Goal: Task Accomplishment & Management: Use online tool/utility

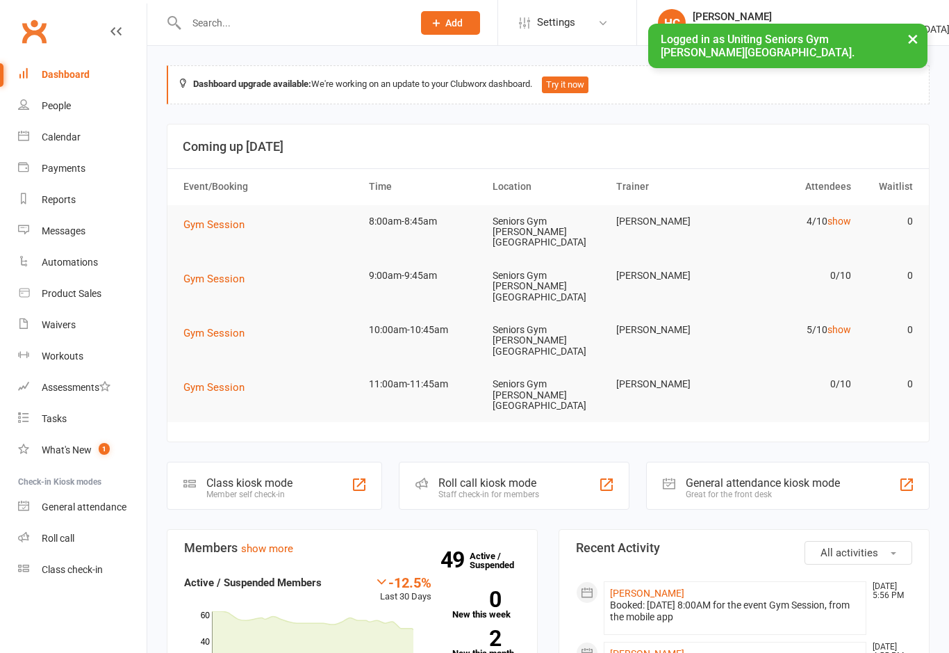
click at [530, 476] on div "Roll call kiosk mode" at bounding box center [488, 482] width 101 height 13
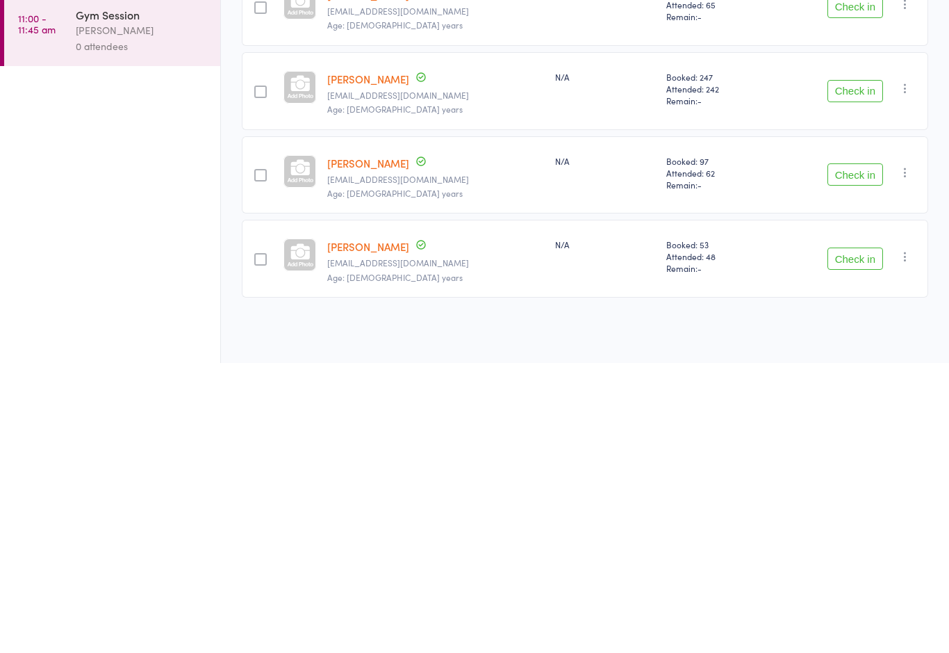
click at [862, 537] on button "Check in" at bounding box center [856, 548] width 56 height 22
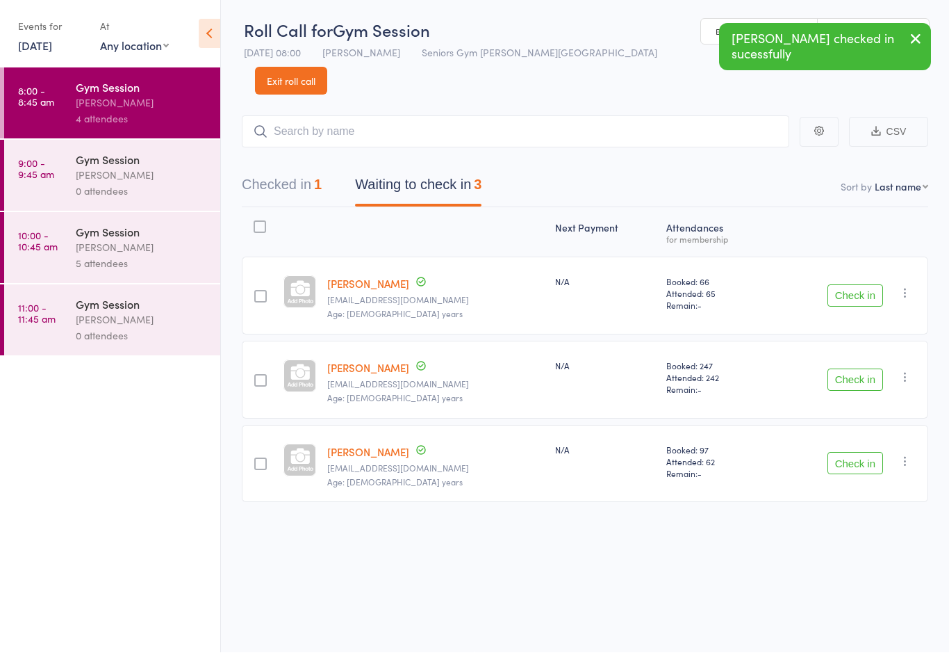
click at [56, 252] on time "10:00 - 10:45 am" at bounding box center [38, 241] width 40 height 22
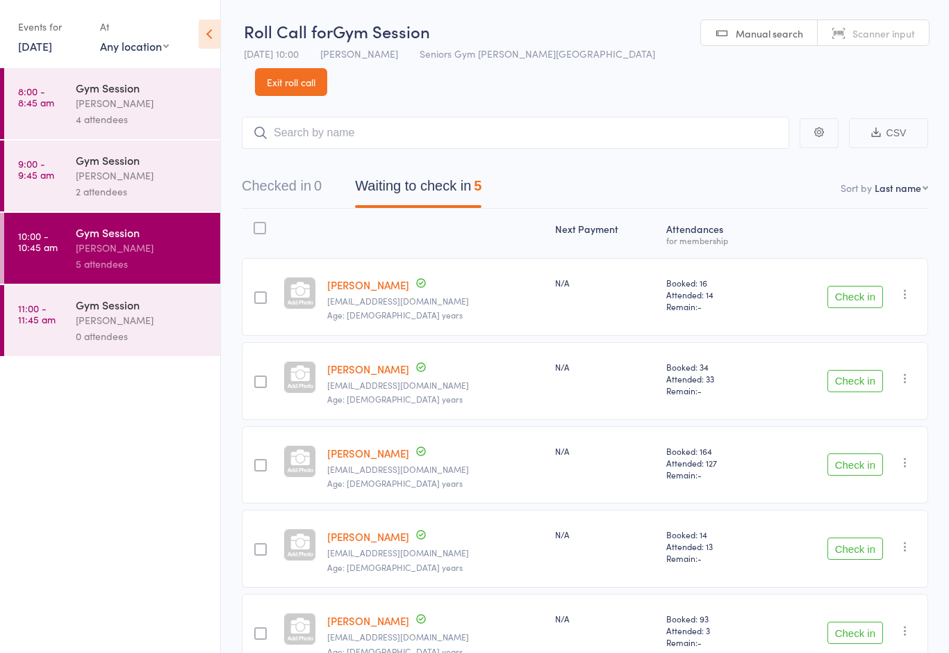
click at [104, 117] on div "4 attendees" at bounding box center [142, 119] width 133 height 16
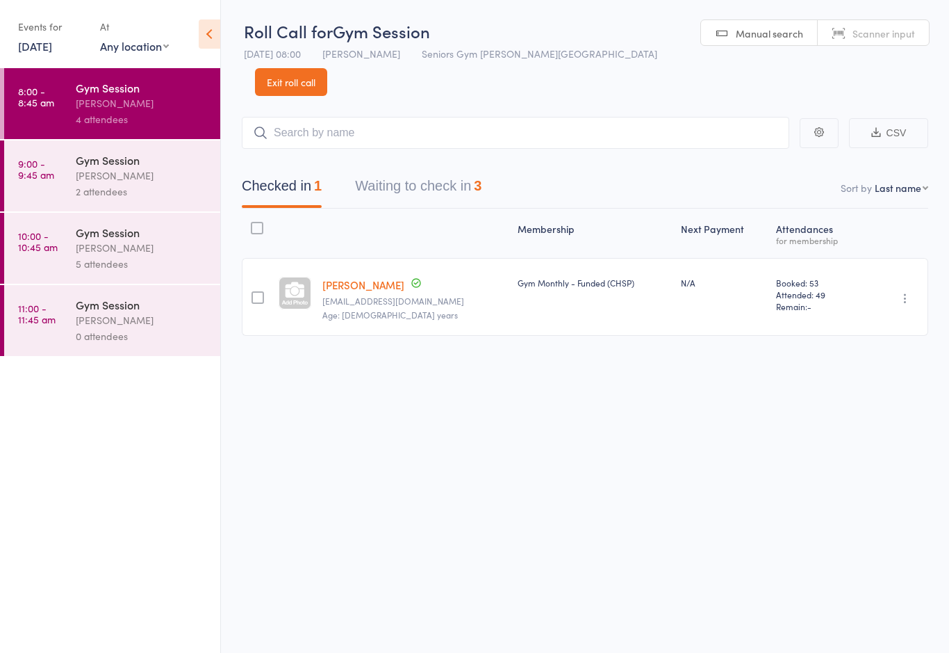
click at [63, 187] on link "9:00 - 9:45 am Gym Session [PERSON_NAME] 2 attendees" at bounding box center [112, 175] width 216 height 71
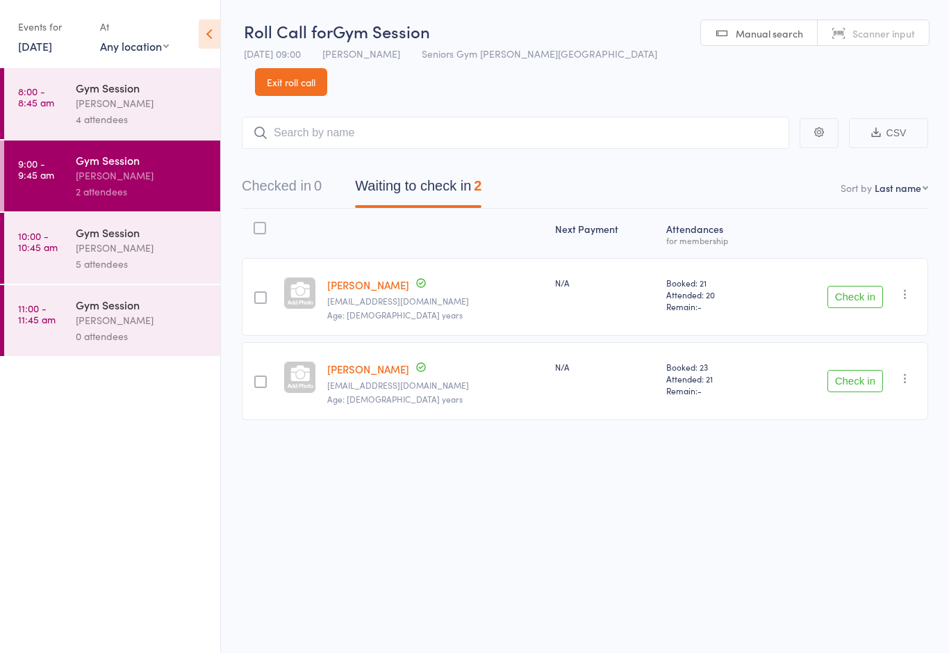
click at [88, 102] on div "[PERSON_NAME]" at bounding box center [142, 103] width 133 height 16
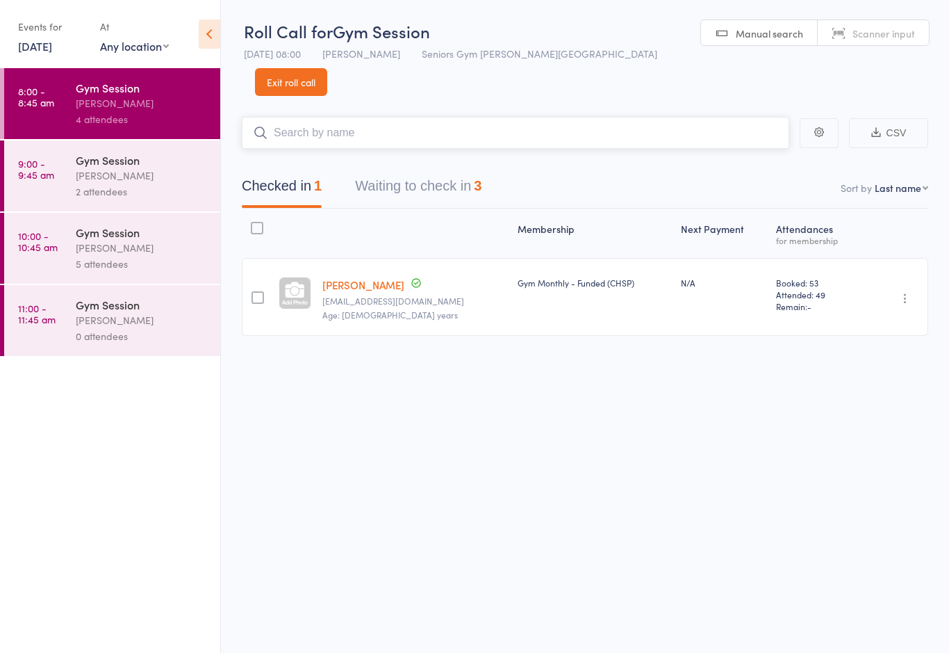
click at [473, 171] on button "Waiting to check in 3" at bounding box center [418, 189] width 126 height 37
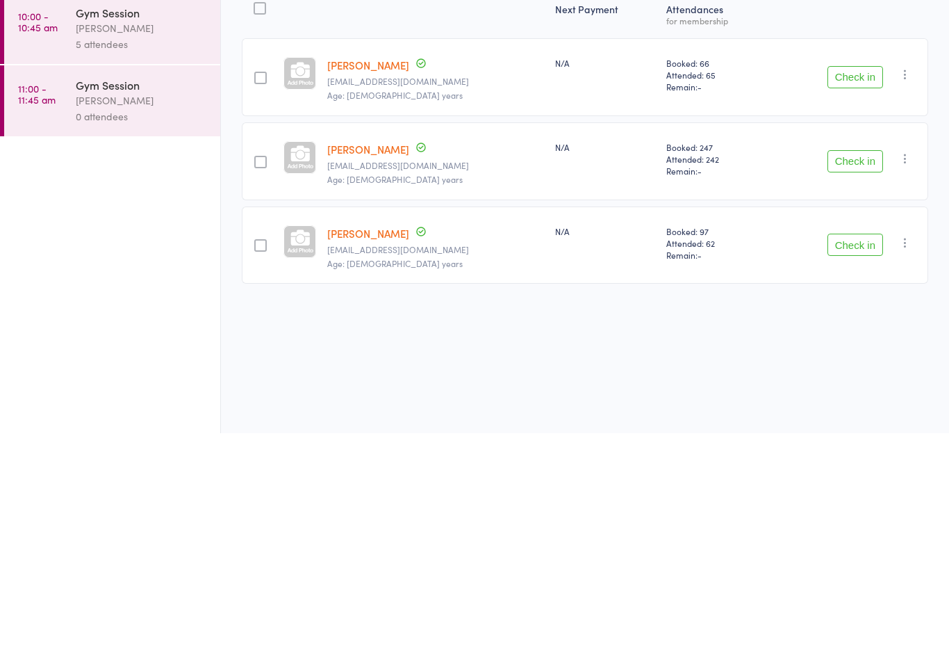
click at [871, 453] on button "Check in" at bounding box center [856, 464] width 56 height 22
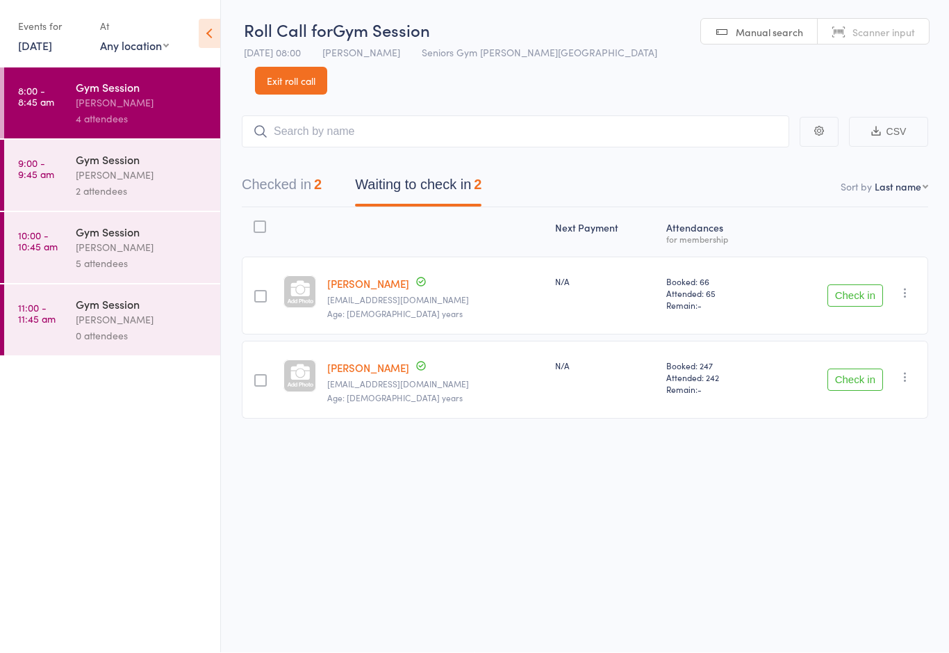
click at [866, 285] on button "Check in" at bounding box center [856, 296] width 56 height 22
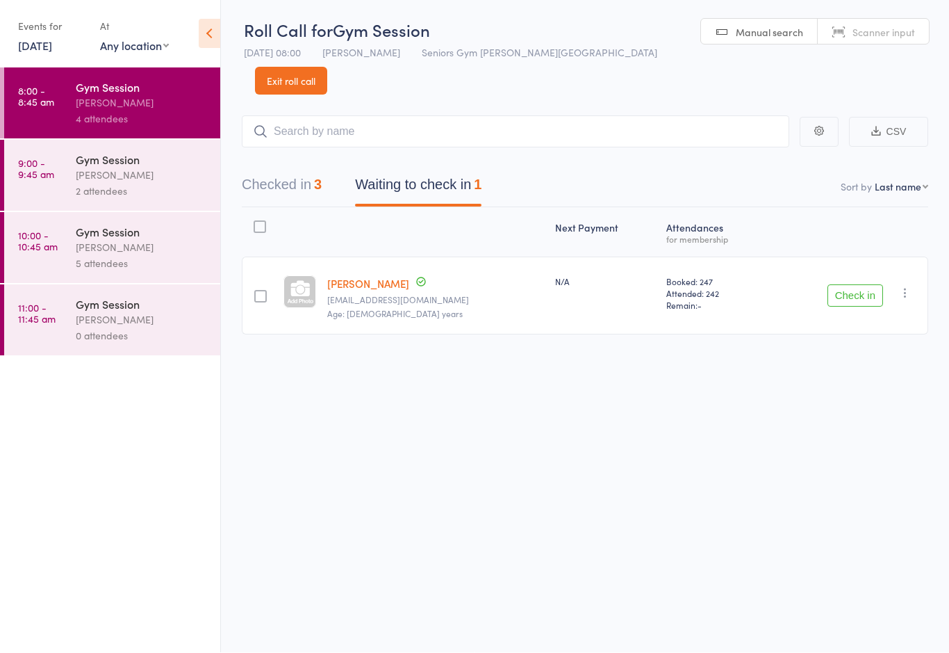
click at [852, 285] on button "Check in" at bounding box center [856, 296] width 56 height 22
